Goal: Information Seeking & Learning: Find specific page/section

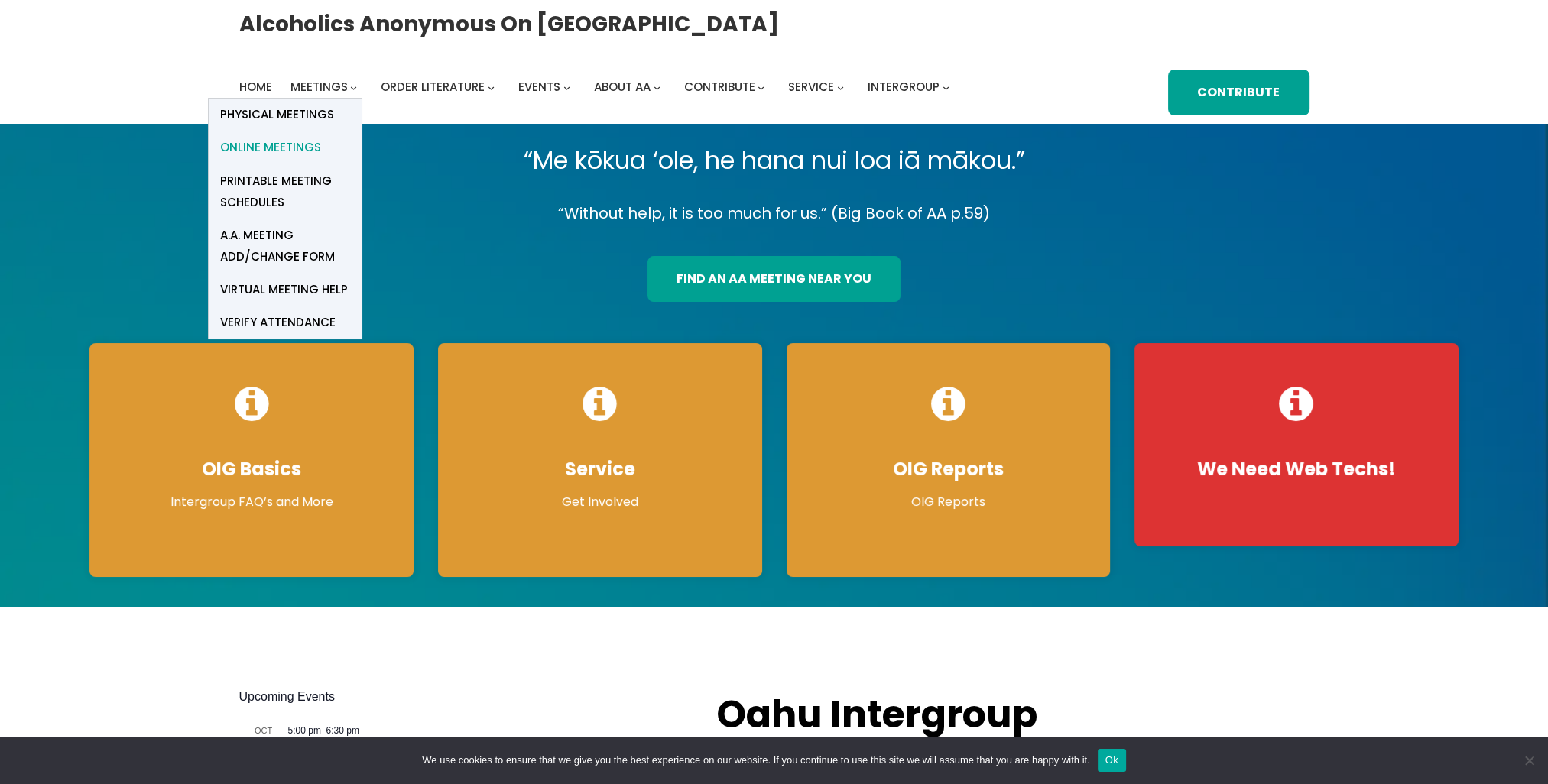
click at [303, 152] on span "Online Meetings" at bounding box center [271, 147] width 101 height 21
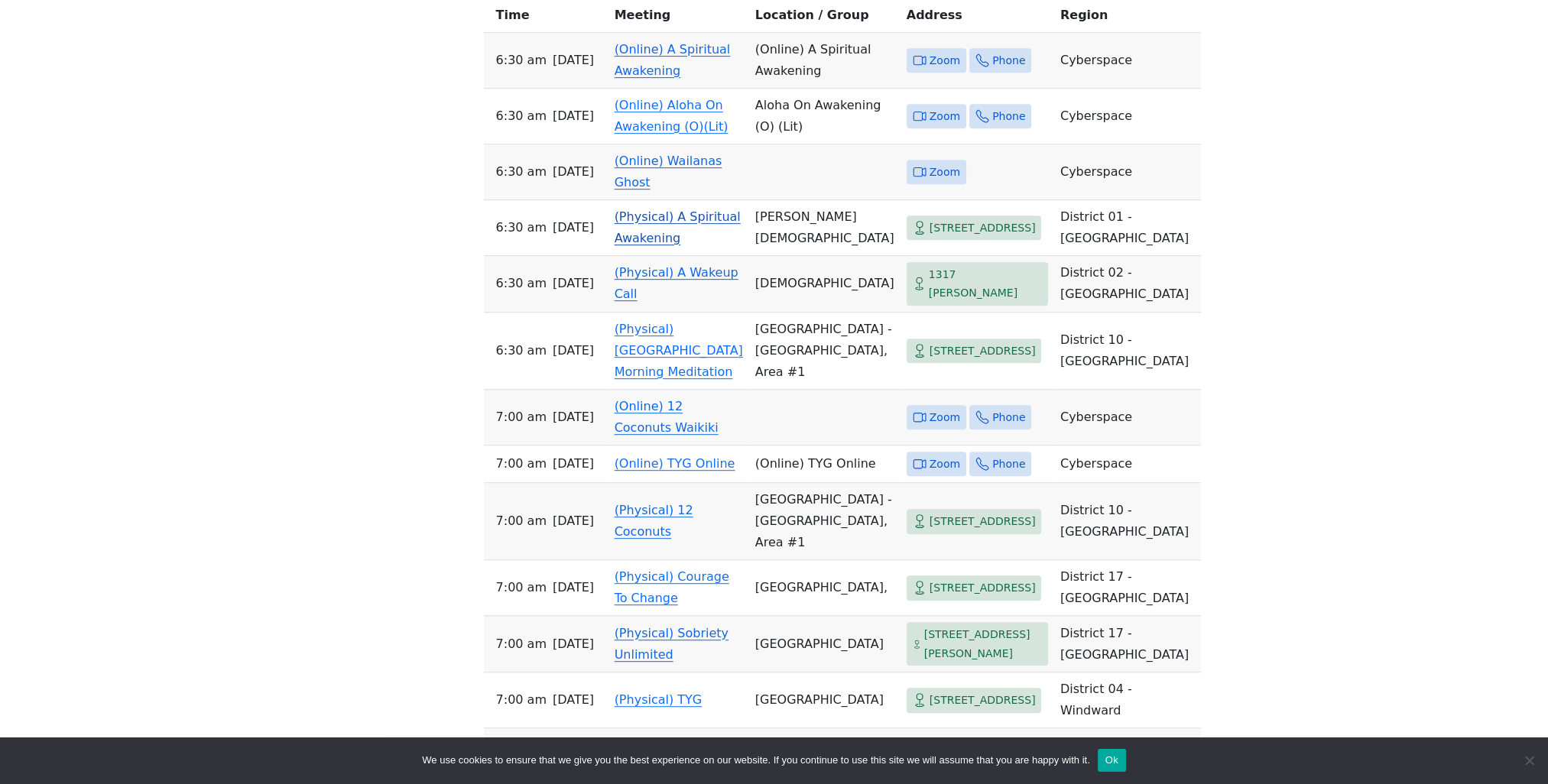
scroll to position [1070, 0]
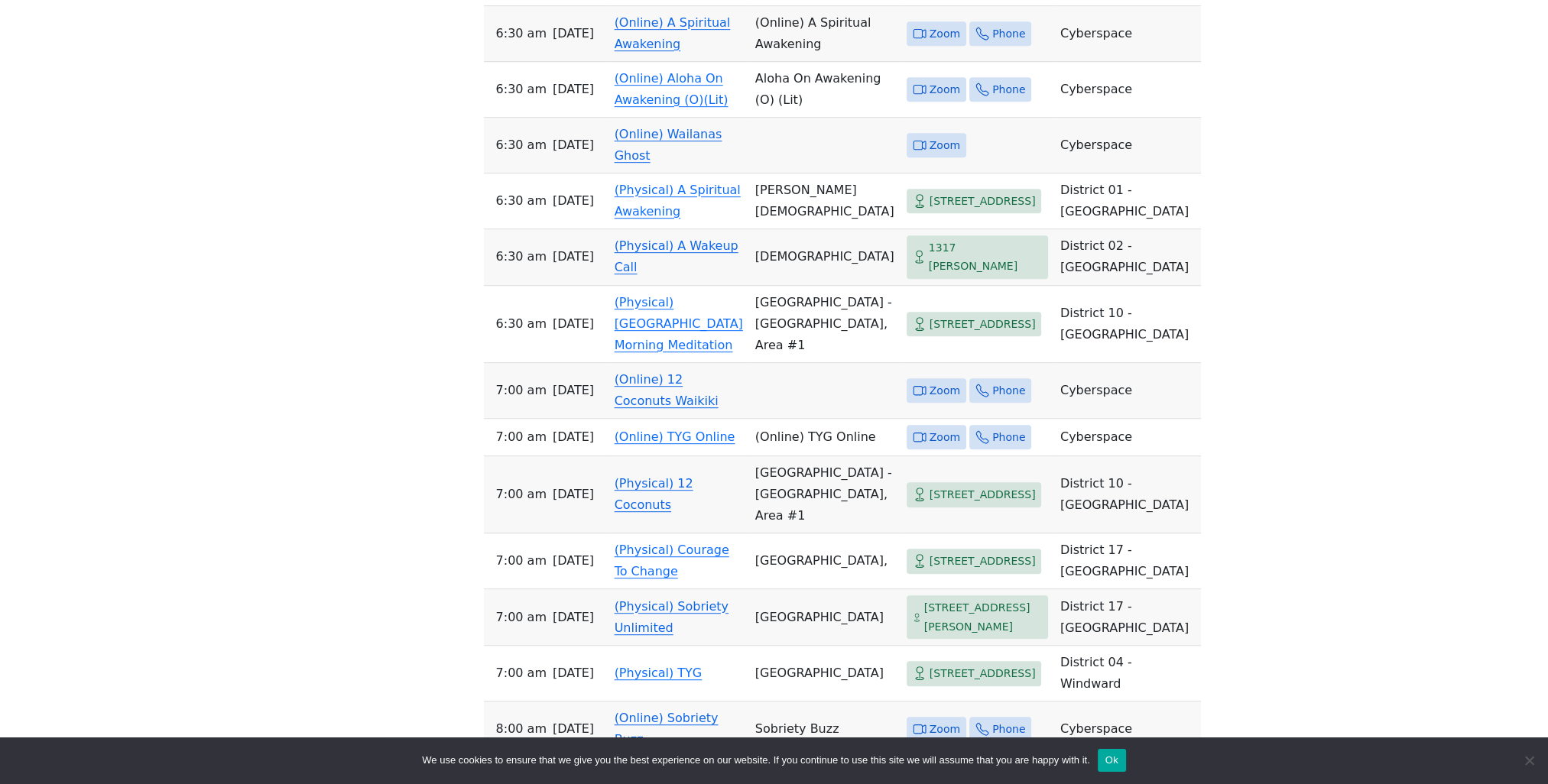
click at [913, 390] on icon at bounding box center [919, 390] width 14 height 14
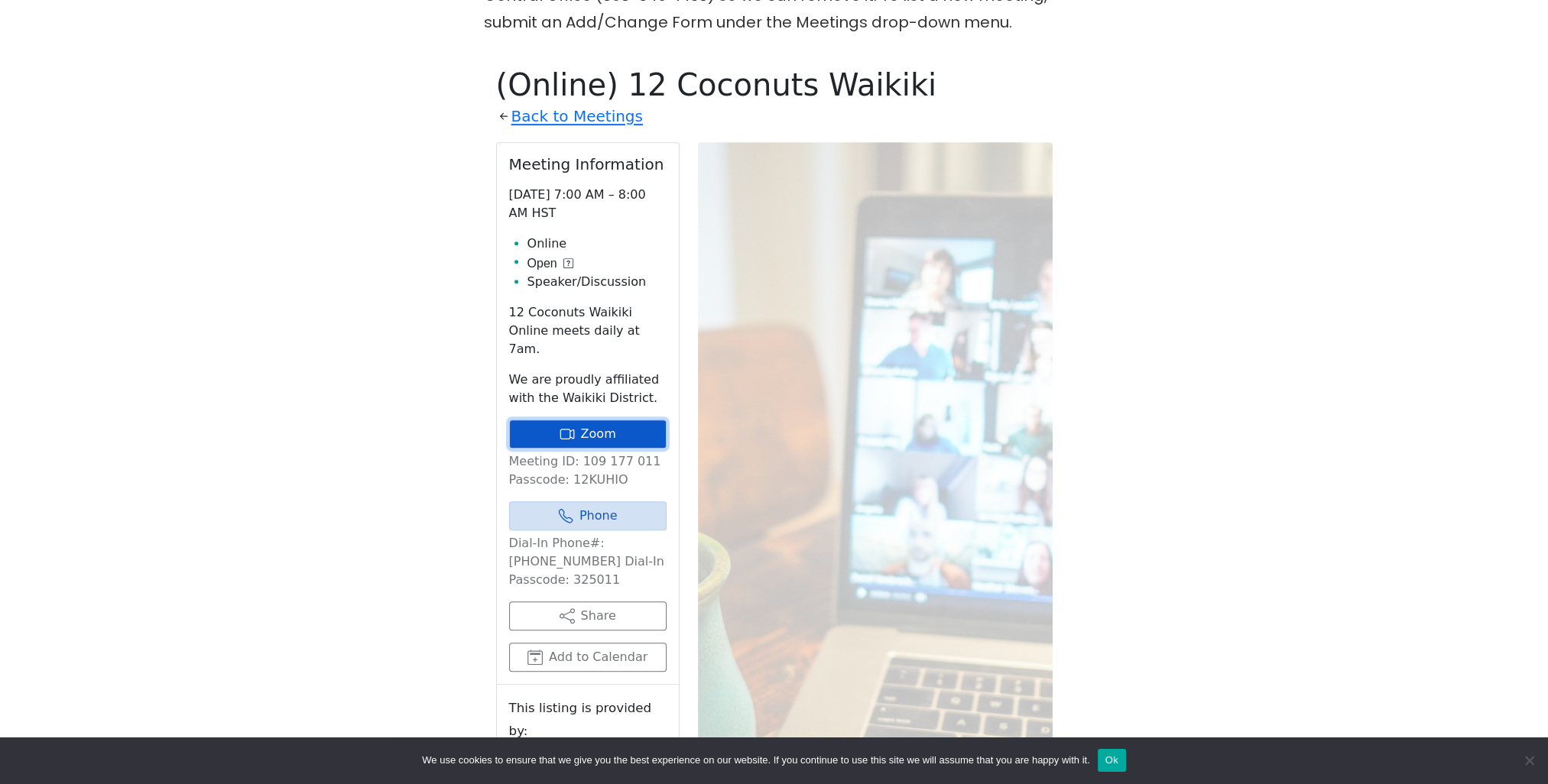
click at [574, 427] on icon at bounding box center [567, 434] width 15 height 15
